Goal: Task Accomplishment & Management: Complete application form

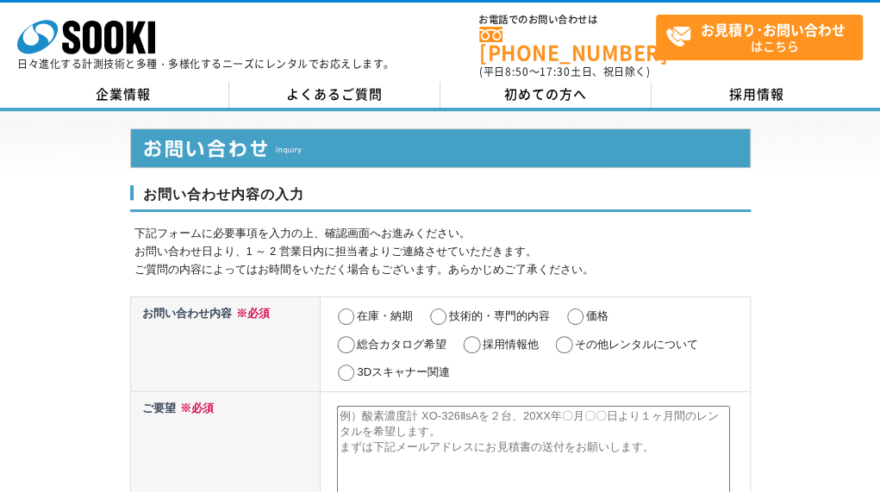
select select "13"
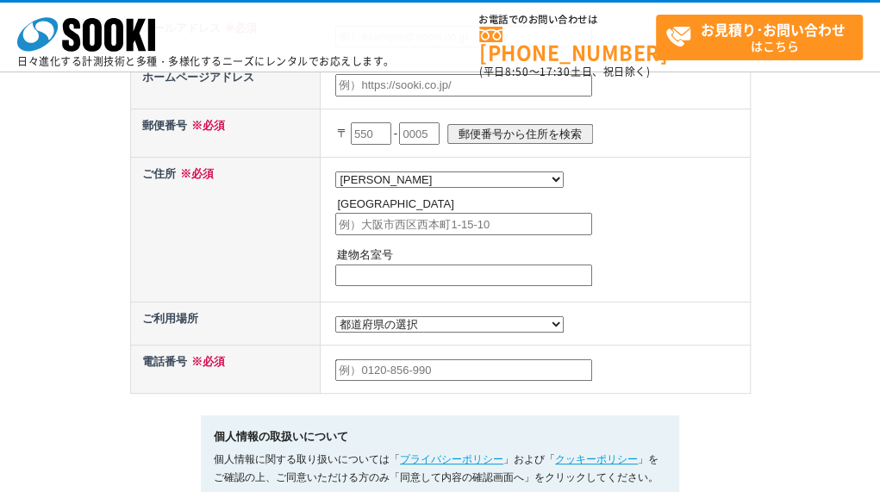
select select "13"
radio input "true"
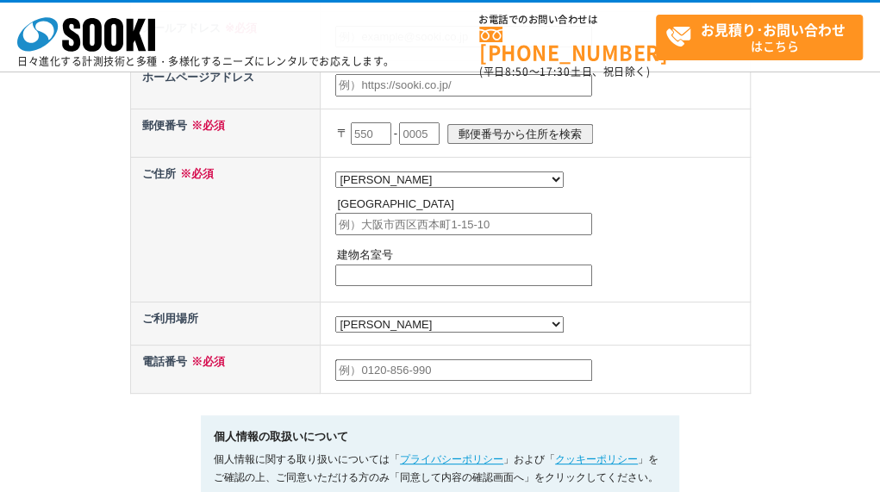
radio input "true"
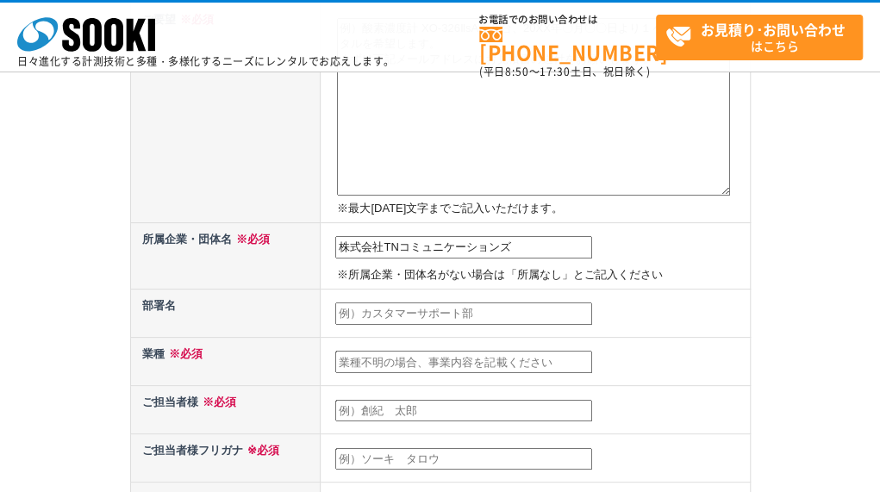
type input "株式会社TNコミュニケーションズ"
type input "就労支援営業部"
type input "―"
type input "[PERSON_NAME]"
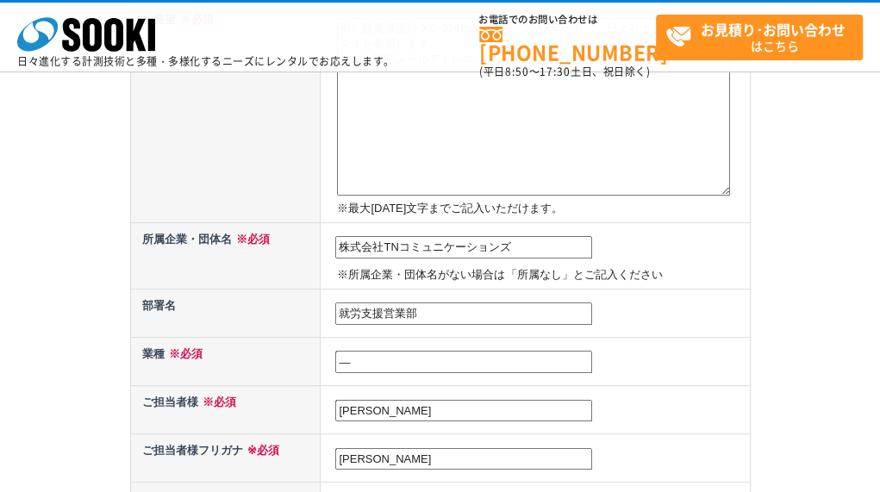
type input "[PERSON_NAME]"
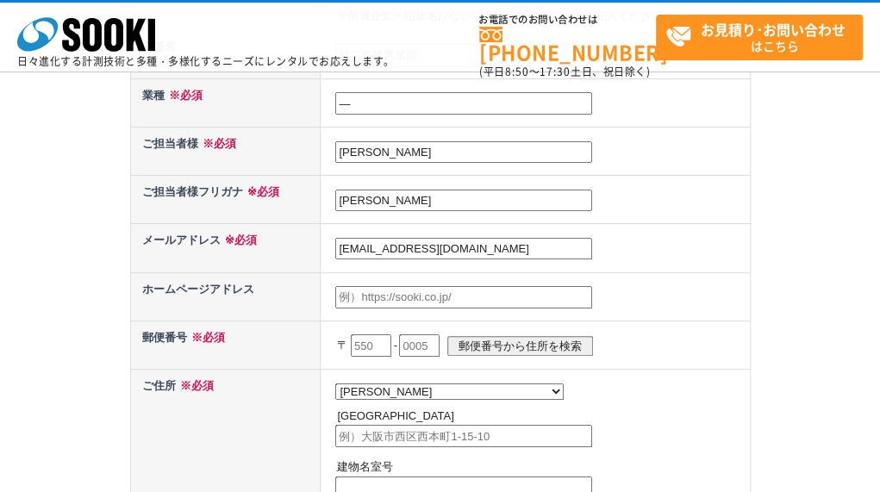
type input "[EMAIL_ADDRESS][DOMAIN_NAME]"
type input "[URL][DOMAIN_NAME]"
type input "101"
type input "[DATE]"
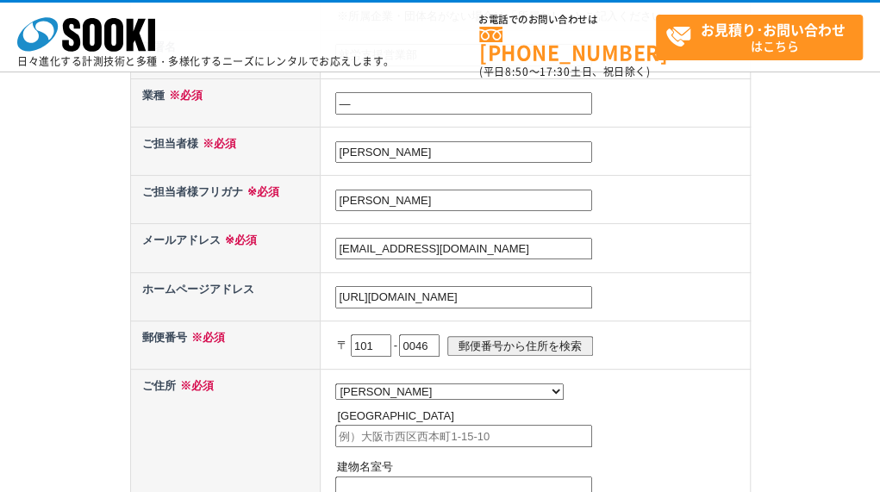
type input "0046"
type input "[PERSON_NAME][GEOGRAPHIC_DATA]"
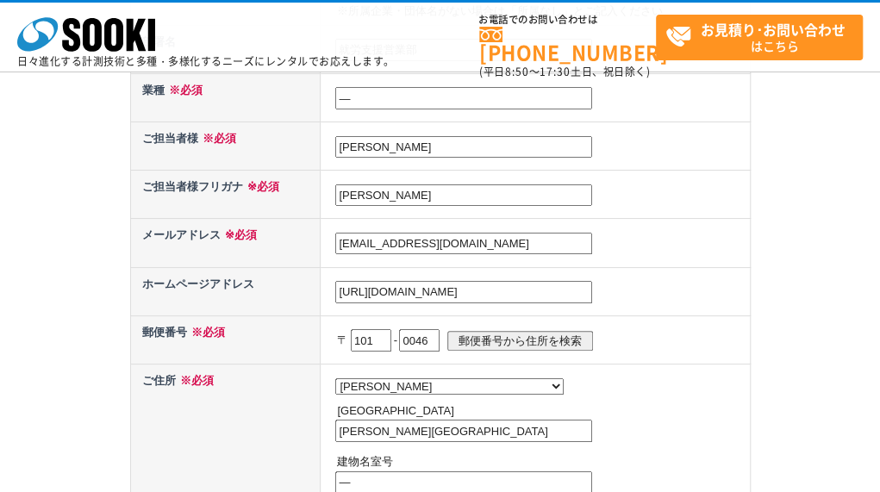
type input "―"
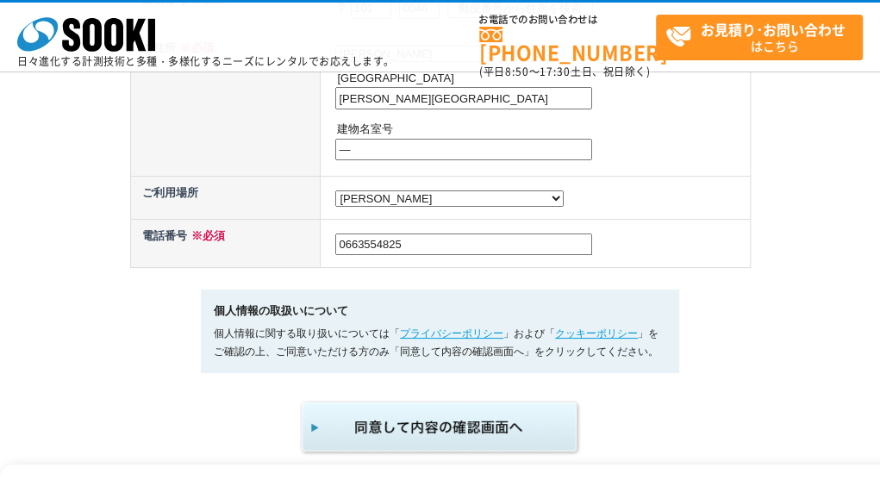
type input "0663554825"
type textarea "loremipsumd。 sitaMEtconsecteturadipis。 el、 ・seddoeiusm ・temporiNCI・utlabor ・etd…"
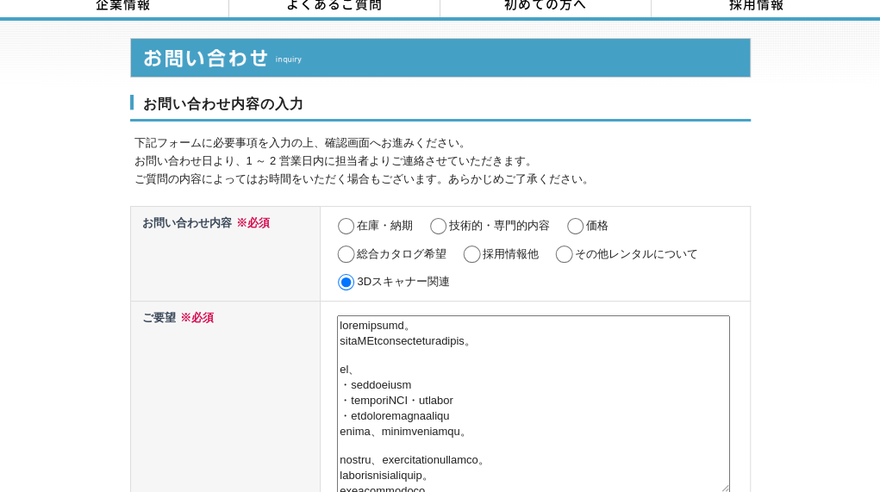
scroll to position [1016, 0]
